Goal: Task Accomplishment & Management: Manage account settings

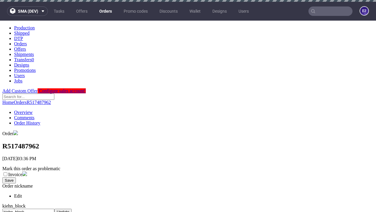
scroll to position [228, 0]
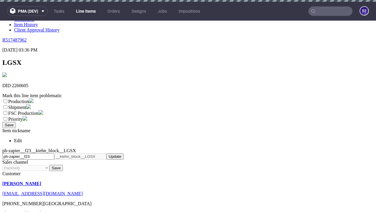
scroll to position [2, 0]
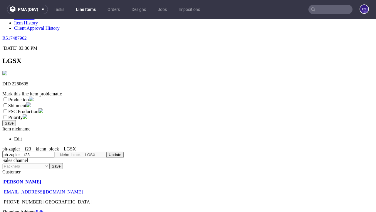
select select "dtp_ca_needed"
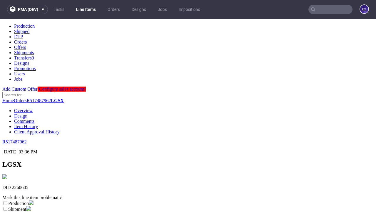
scroll to position [0, 0]
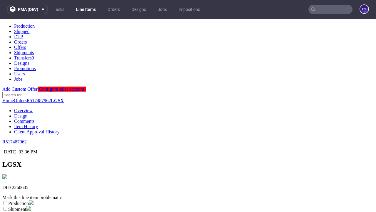
checkbox input "true"
